Goal: Transaction & Acquisition: Book appointment/travel/reservation

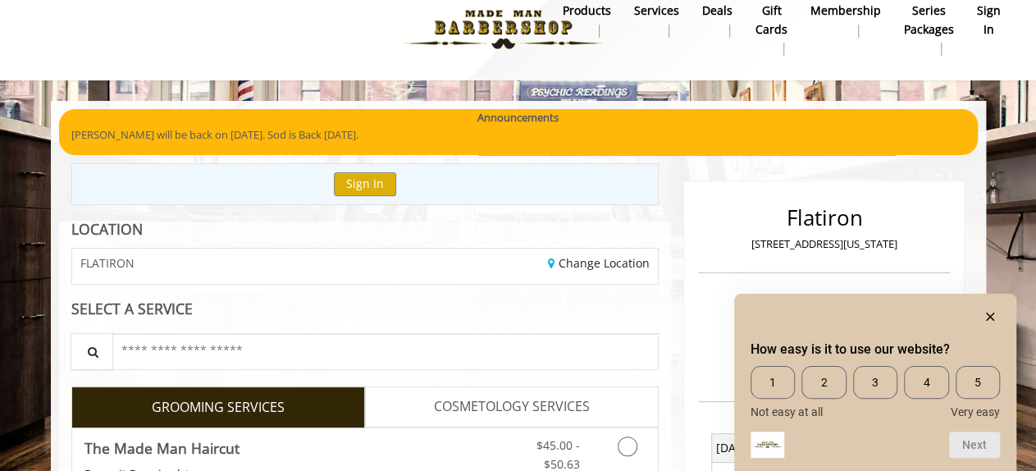
scroll to position [144, 0]
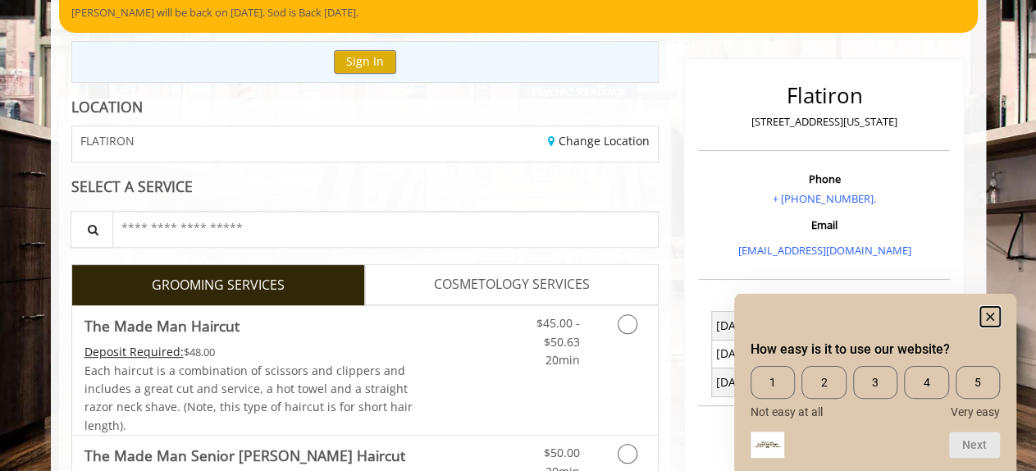
click at [987, 313] on icon "Hide survey" at bounding box center [990, 317] width 8 height 8
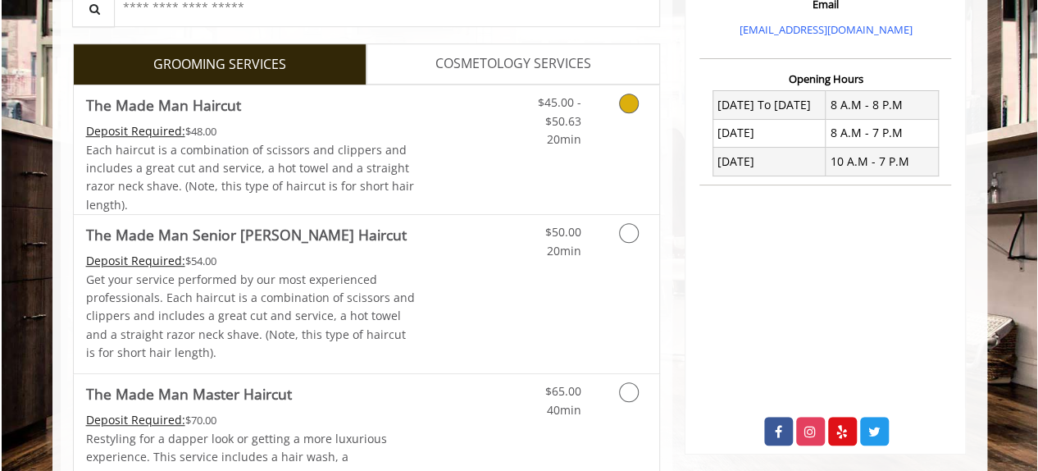
scroll to position [390, 0]
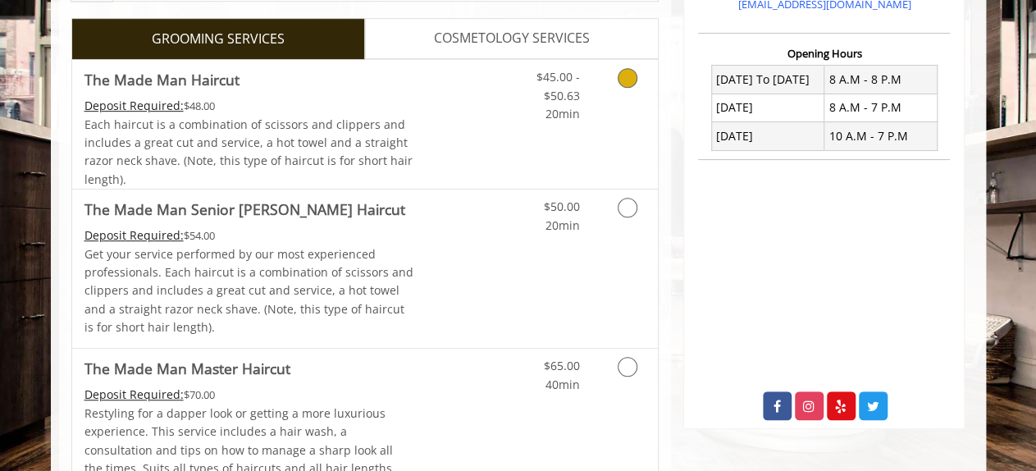
click at [632, 68] on icon "Grooming services" at bounding box center [628, 78] width 20 height 20
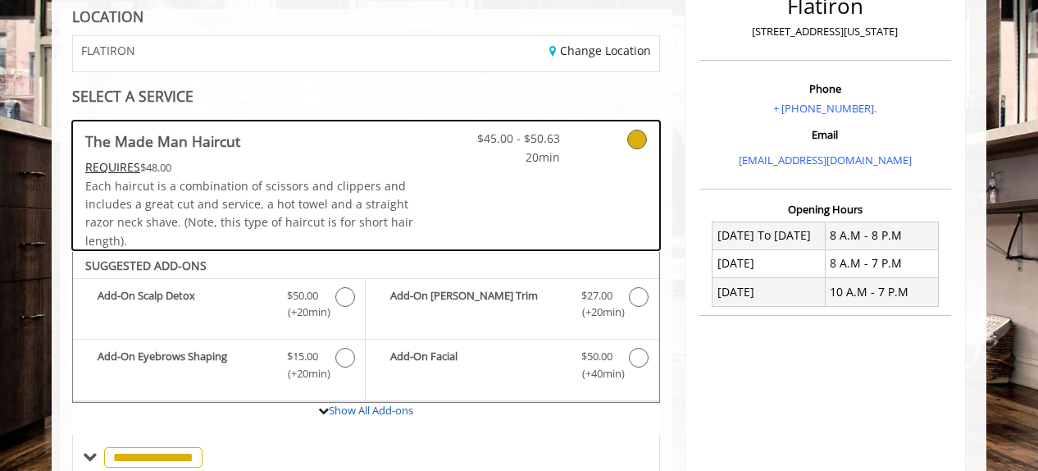
scroll to position [72, 0]
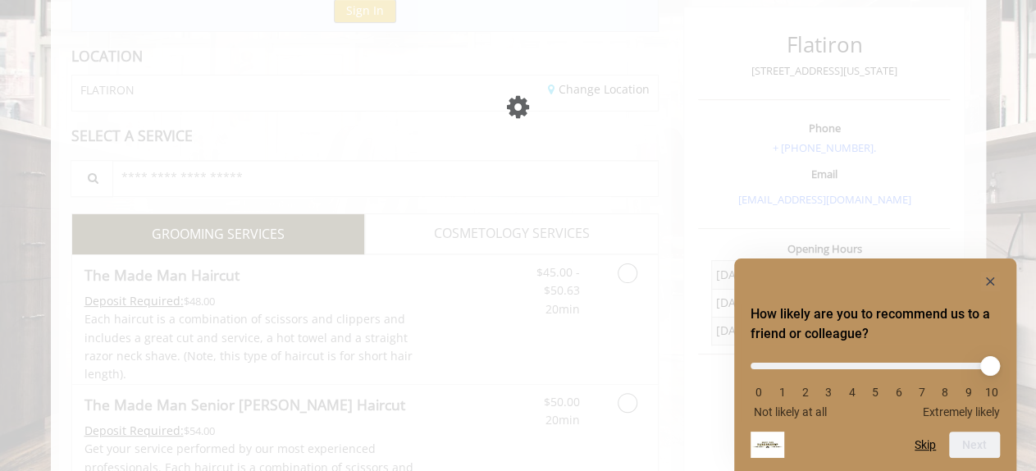
scroll to position [194, 0]
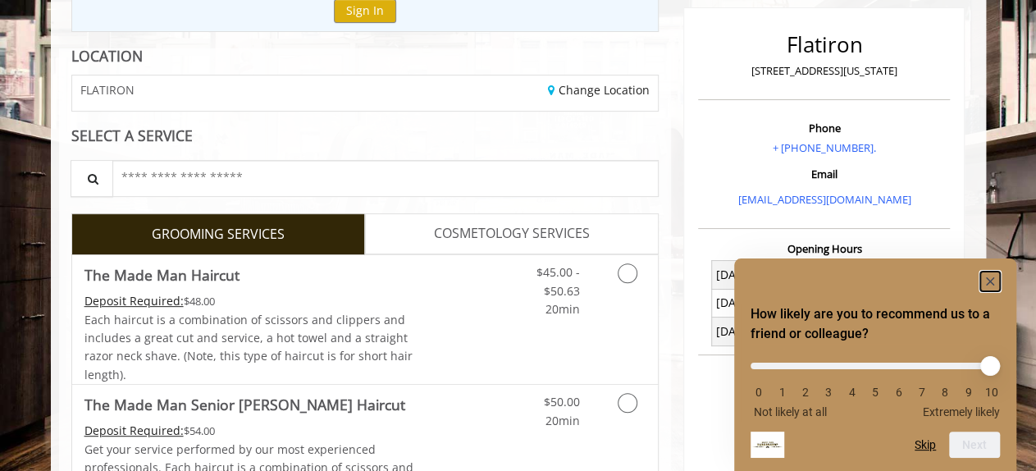
click at [993, 277] on icon "Hide survey" at bounding box center [990, 281] width 8 height 8
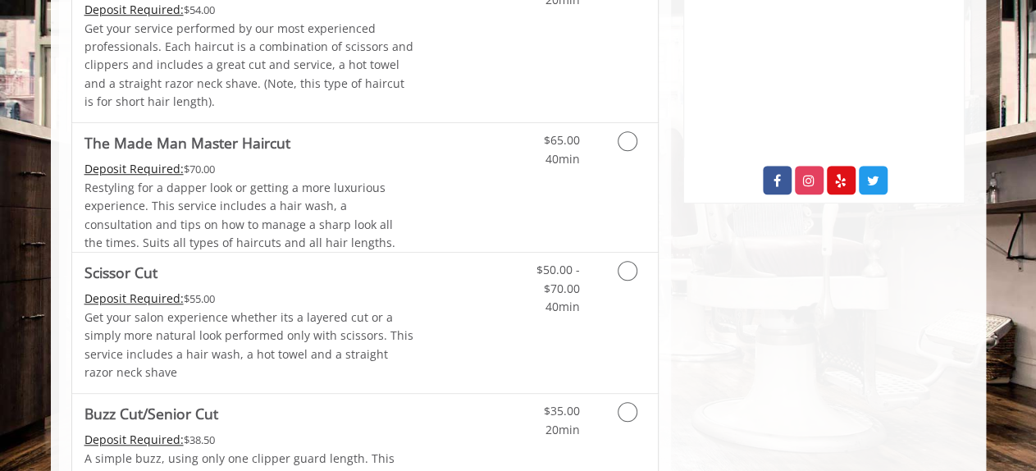
scroll to position [687, 0]
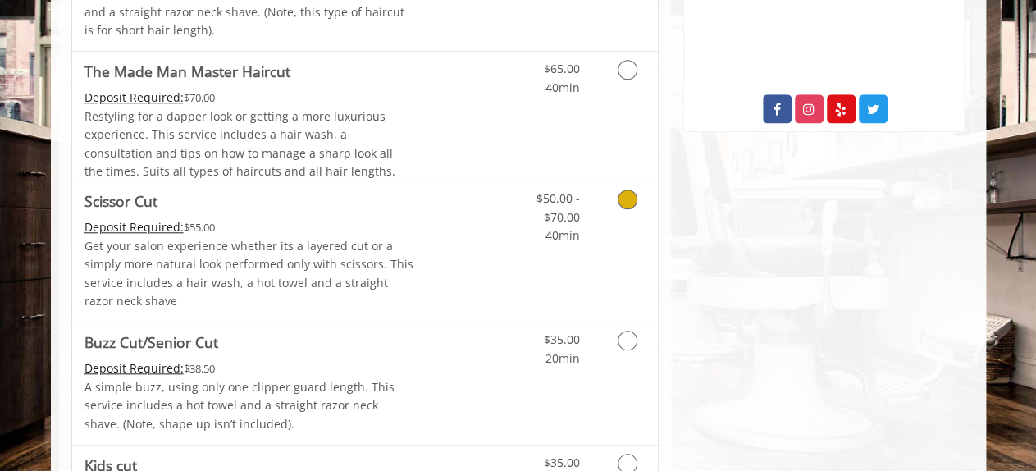
click at [635, 197] on icon "Grooming services" at bounding box center [628, 199] width 20 height 20
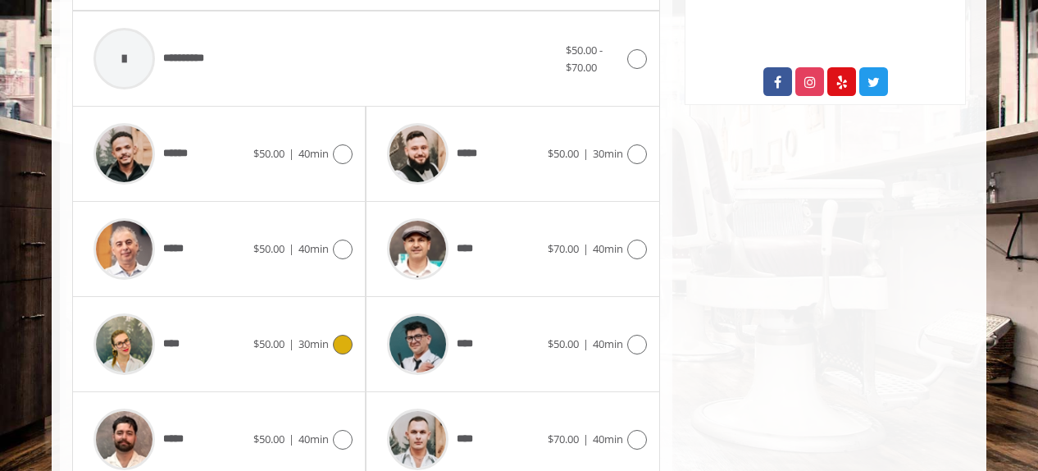
scroll to position [740, 0]
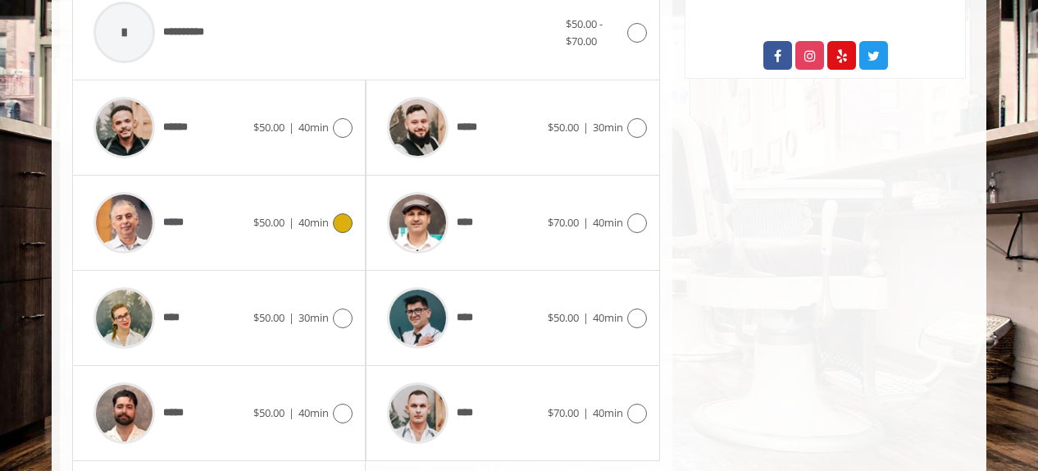
click at [343, 226] on icon at bounding box center [343, 223] width 20 height 20
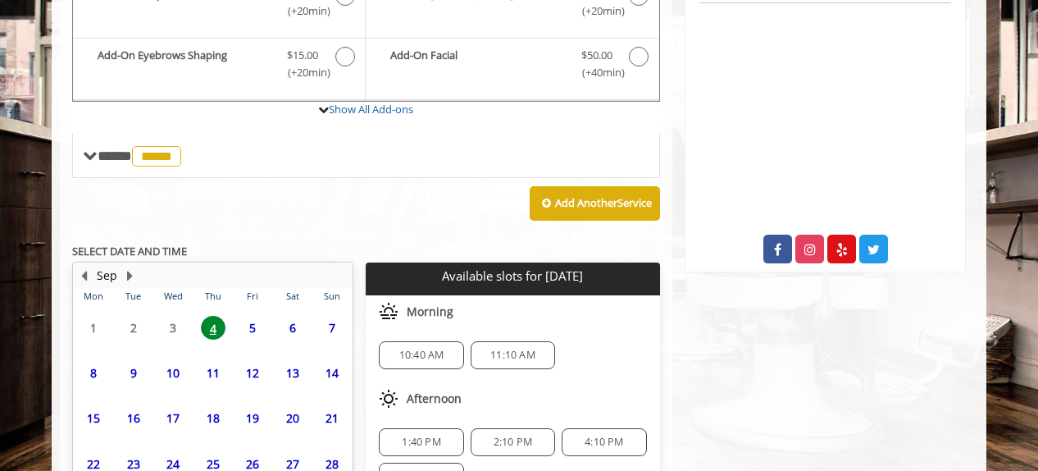
scroll to position [677, 0]
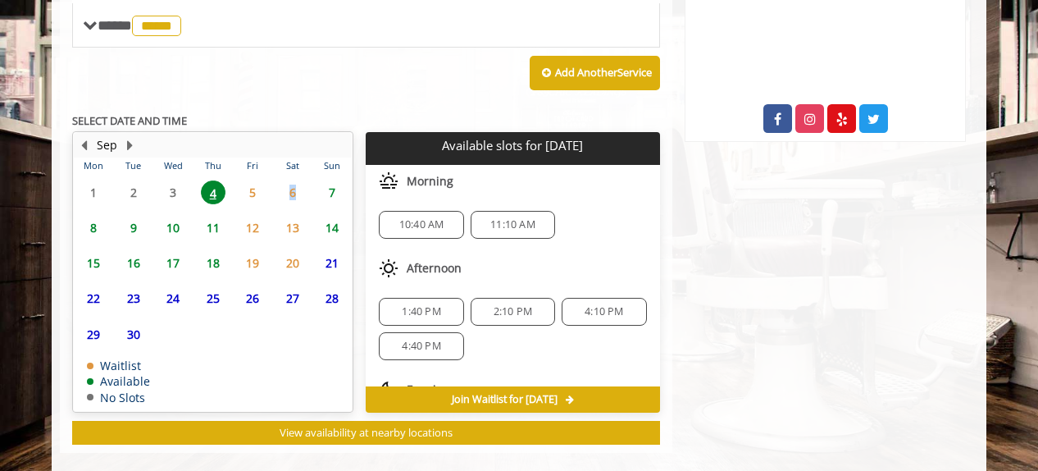
click at [292, 187] on span "6" at bounding box center [293, 192] width 25 height 24
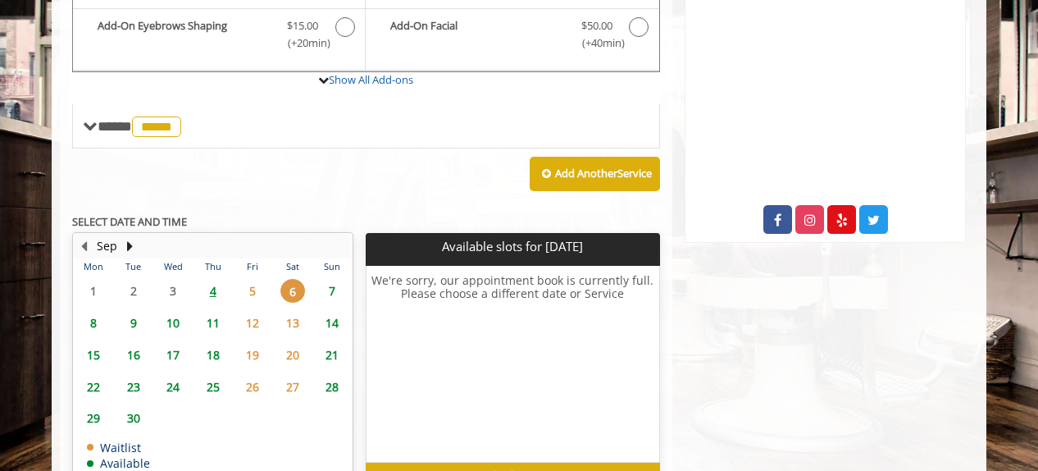
click at [248, 283] on span "5" at bounding box center [252, 291] width 25 height 24
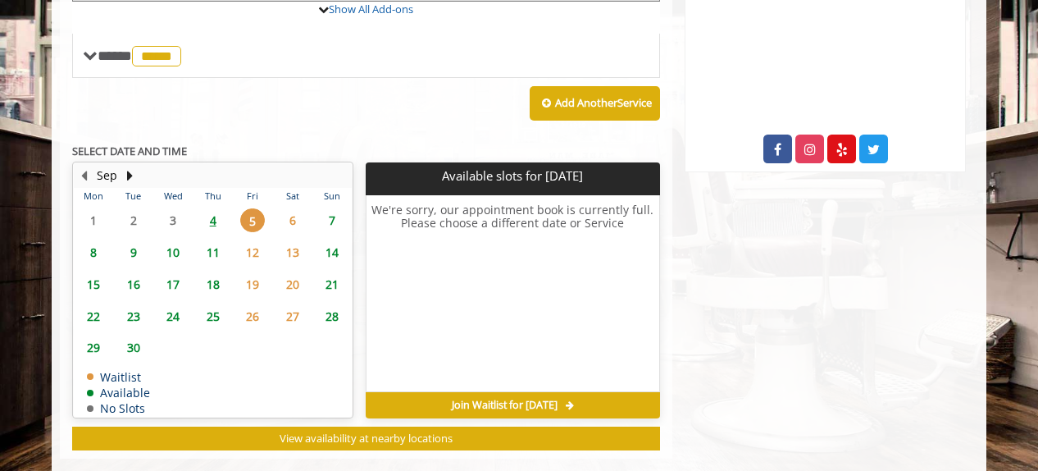
scroll to position [671, 0]
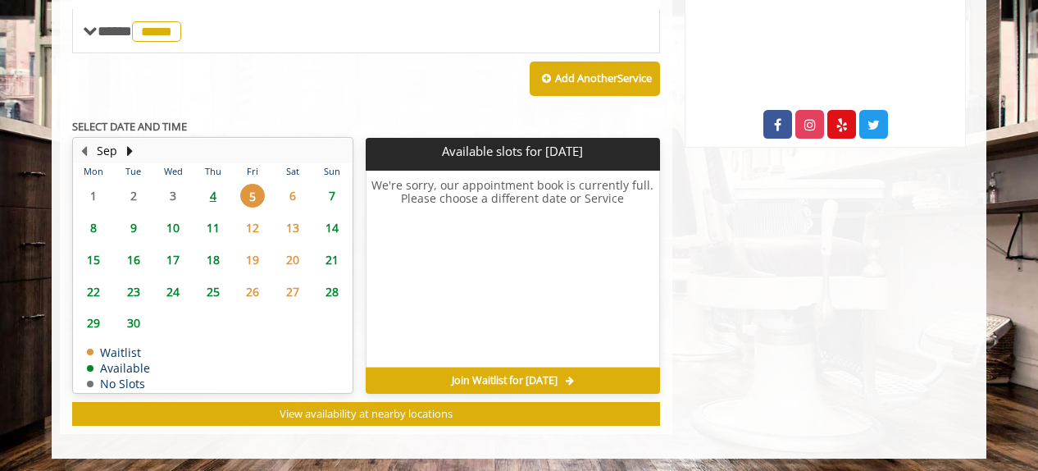
click at [219, 190] on span "4" at bounding box center [213, 196] width 25 height 24
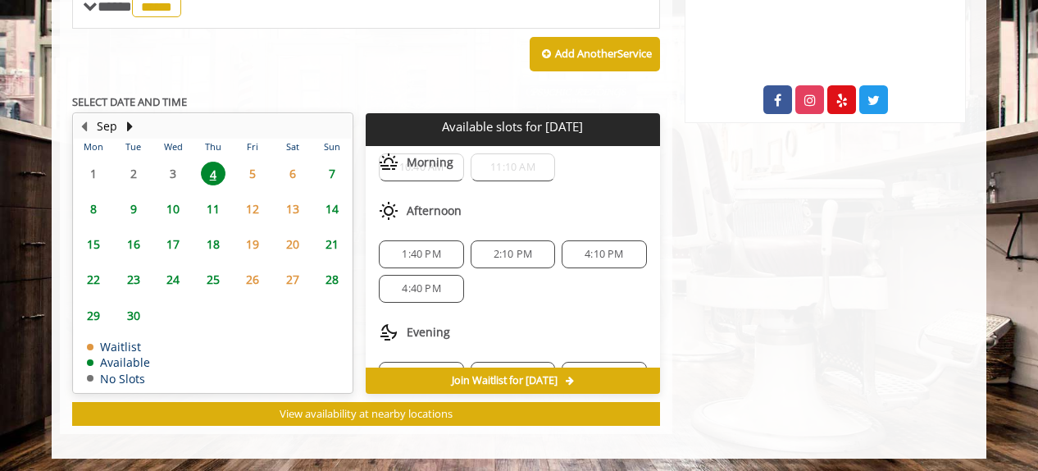
scroll to position [71, 0]
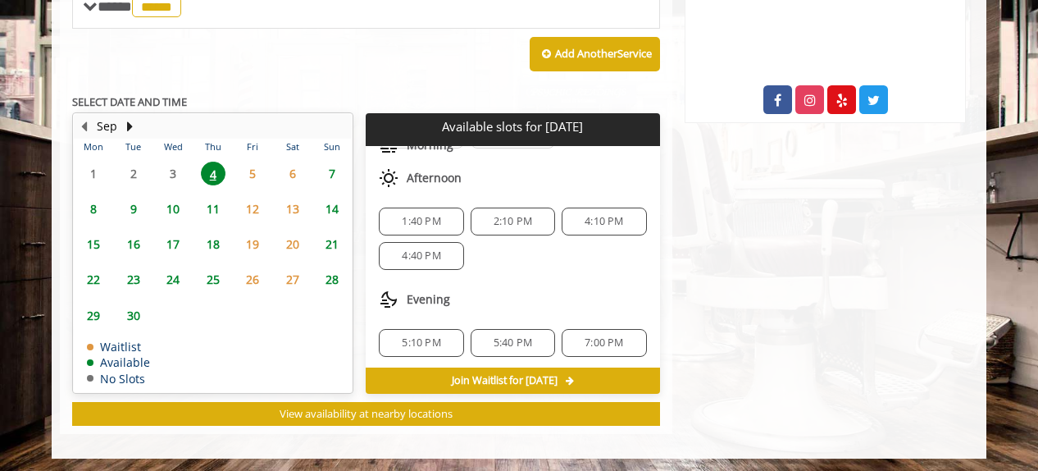
click at [332, 162] on span "7" at bounding box center [332, 174] width 25 height 24
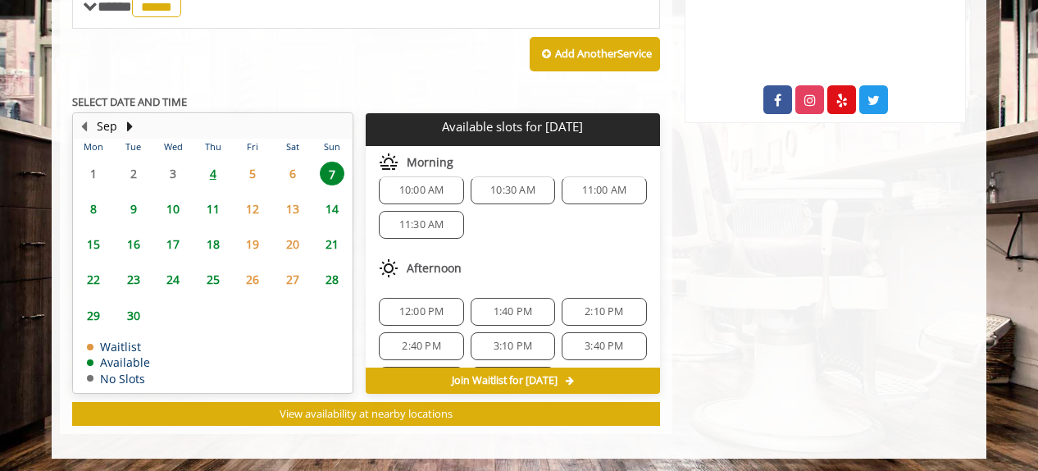
scroll to position [0, 0]
